Goal: Find specific page/section: Find specific page/section

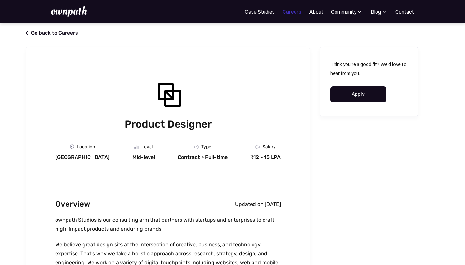
click at [283, 13] on link "Careers" at bounding box center [292, 12] width 19 height 8
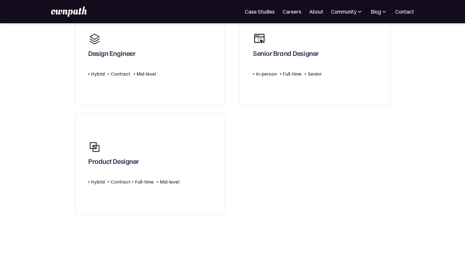
scroll to position [140, 0]
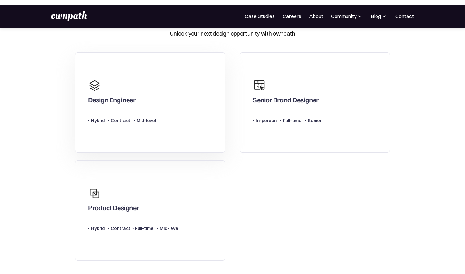
scroll to position [47, 0]
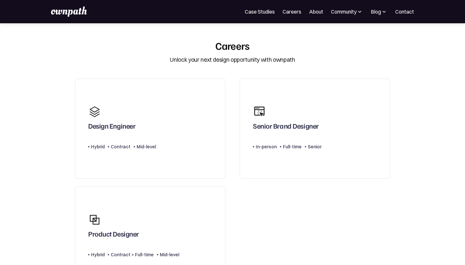
click at [248, 60] on div "Unlock your next design opportunity with ownpath" at bounding box center [232, 60] width 125 height 8
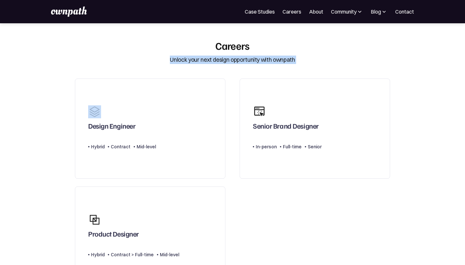
click at [248, 60] on div "Unlock your next design opportunity with ownpath" at bounding box center [232, 60] width 125 height 8
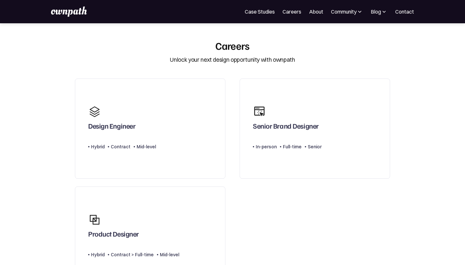
click at [248, 60] on div "Unlock your next design opportunity with ownpath" at bounding box center [232, 60] width 125 height 8
